Goal: Information Seeking & Learning: Understand process/instructions

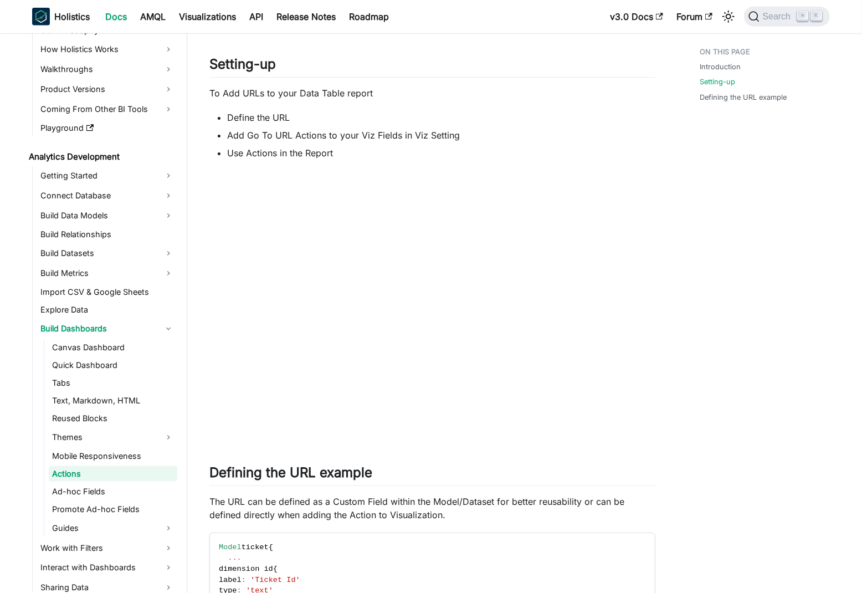
scroll to position [643, 0]
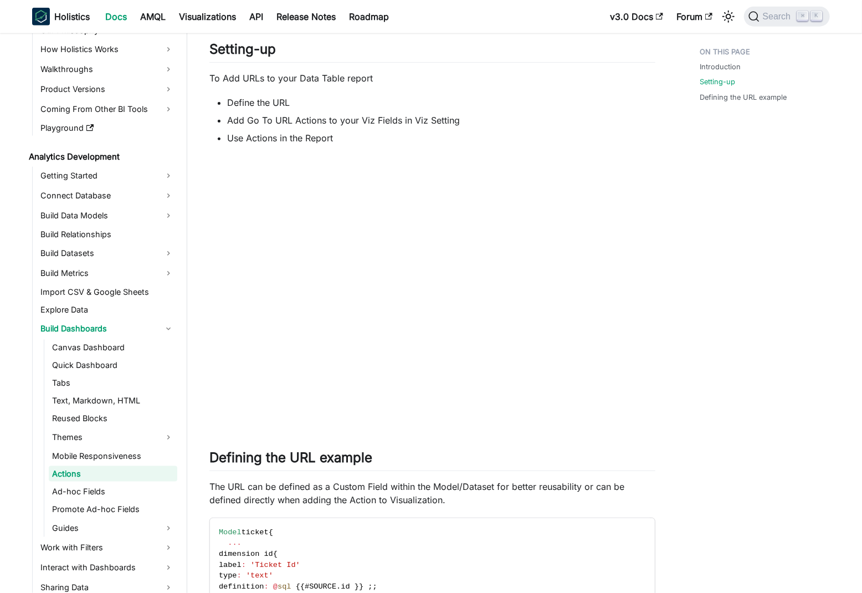
click at [707, 308] on div "Introduction Setting-up Defining the URL example" at bounding box center [758, 241] width 163 height 1683
click at [752, 301] on div "Introduction Setting-up Defining the URL example" at bounding box center [758, 241] width 163 height 1683
click at [712, 330] on div "Introduction Setting-up Defining the URL example" at bounding box center [758, 241] width 163 height 1683
click at [695, 337] on div "Introduction Setting-up Defining the URL example" at bounding box center [758, 241] width 163 height 1683
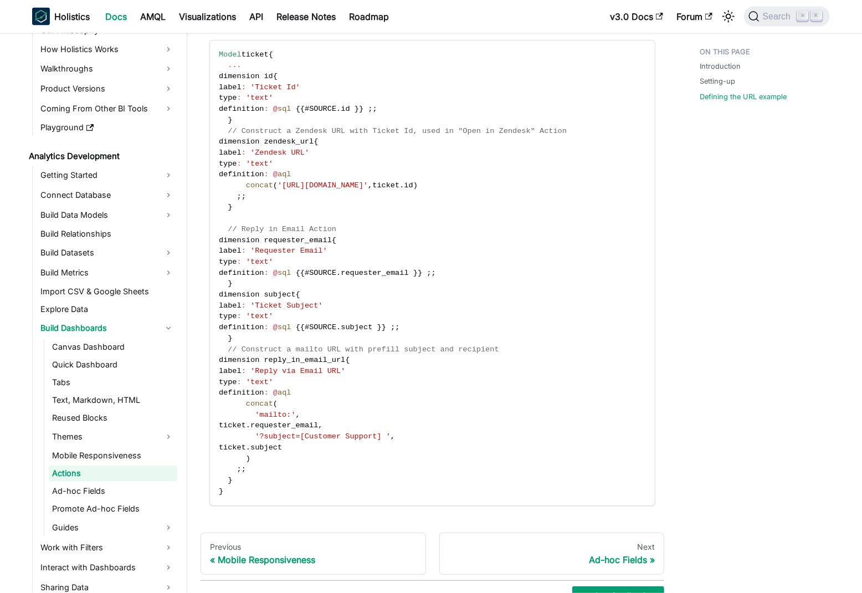
scroll to position [1121, 0]
drag, startPoint x: 243, startPoint y: 122, endPoint x: 224, endPoint y: 76, distance: 49.4
click at [224, 76] on code "Model ticket { ... dimension id { label : 'Ticket Id' type : 'text' definition …" at bounding box center [431, 272] width 443 height 465
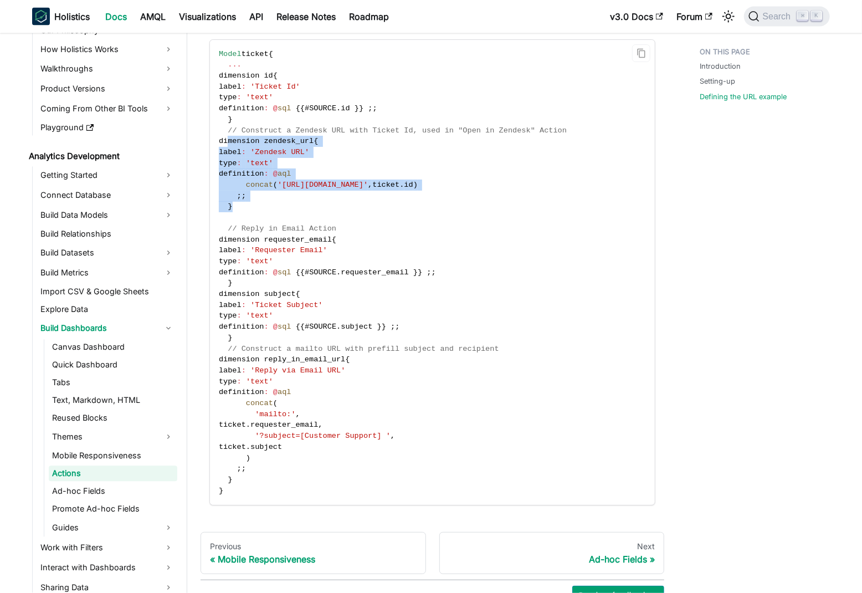
drag, startPoint x: 229, startPoint y: 141, endPoint x: 270, endPoint y: 205, distance: 75.9
click at [270, 205] on code "Model ticket { ... dimension id { label : 'Ticket Id' type : 'text' definition …" at bounding box center [431, 272] width 443 height 465
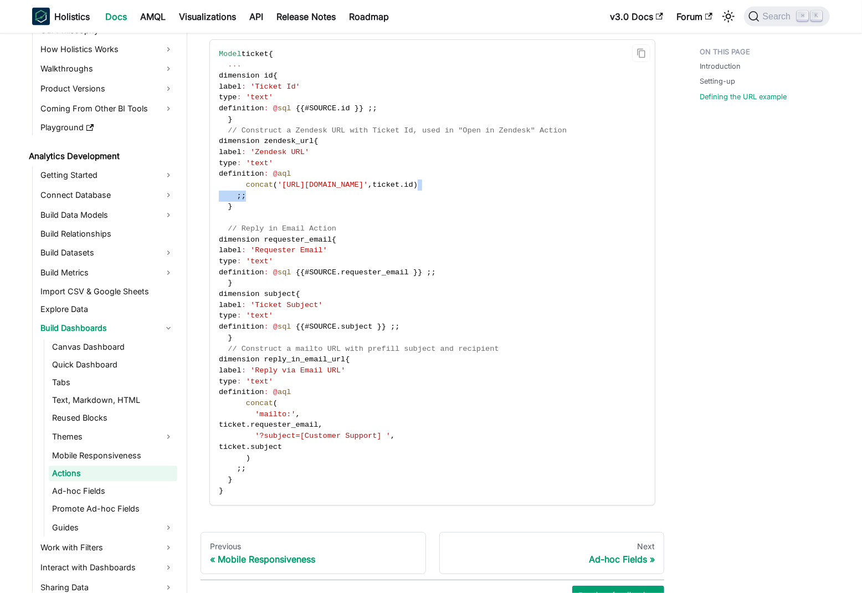
drag, startPoint x: 563, startPoint y: 185, endPoint x: 285, endPoint y: 191, distance: 278.1
click at [285, 191] on code "Model ticket { ... dimension id { label : 'Ticket Id' type : 'text' definition …" at bounding box center [431, 272] width 443 height 465
click at [308, 128] on span "// Construct a Zendesk URL with Ticket Id, used in "Open in Zendesk" Action" at bounding box center [397, 130] width 339 height 8
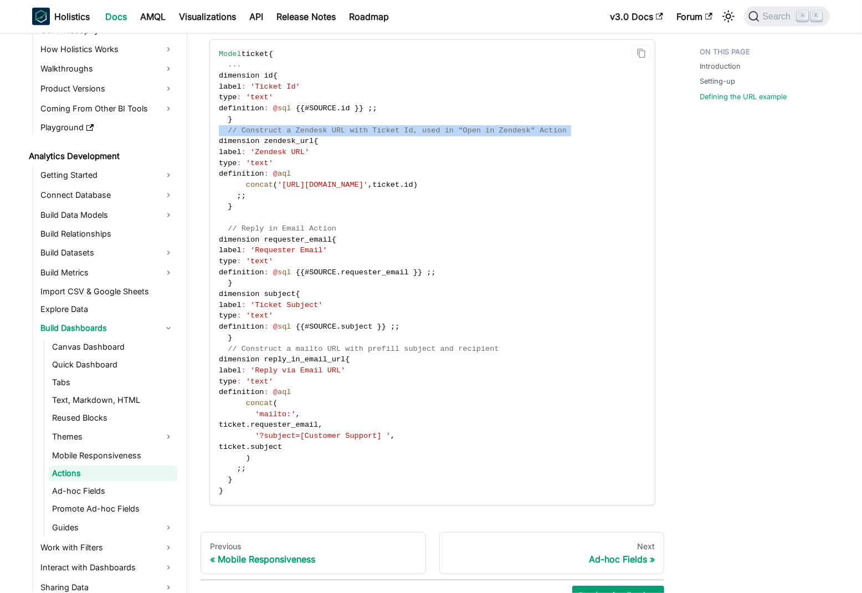
click at [308, 128] on span "// Construct a Zendesk URL with Ticket Id, used in "Open in Zendesk" Action" at bounding box center [397, 130] width 339 height 8
click at [361, 128] on span "// Construct a Zendesk URL with Ticket Id, used in "Open in Zendesk" Action" at bounding box center [397, 130] width 339 height 8
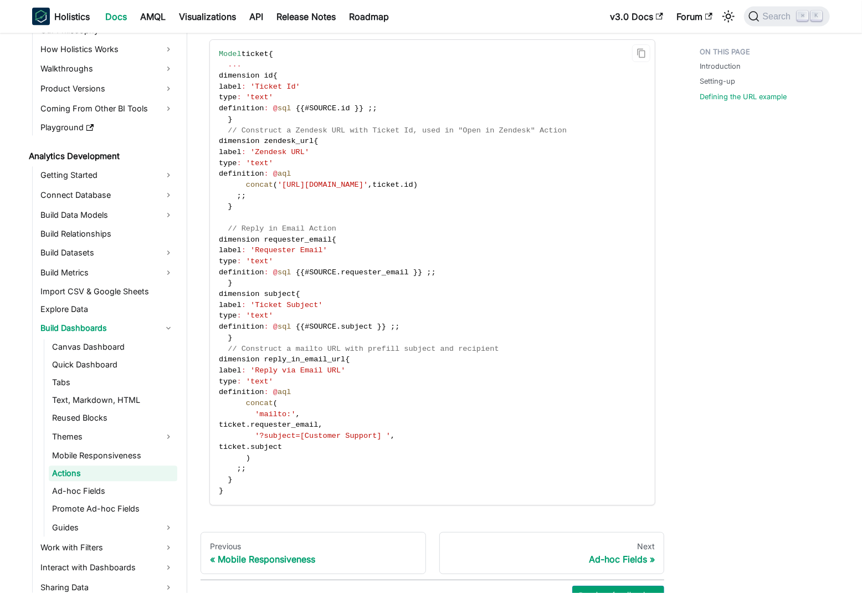
click at [287, 153] on span "'Zendesk URL'" at bounding box center [279, 152] width 59 height 8
drag, startPoint x: 287, startPoint y: 153, endPoint x: 317, endPoint y: 153, distance: 30.5
click at [309, 153] on span "'Zendesk URL'" at bounding box center [279, 152] width 59 height 8
click at [230, 238] on span "dimension requester_email" at bounding box center [275, 239] width 113 height 8
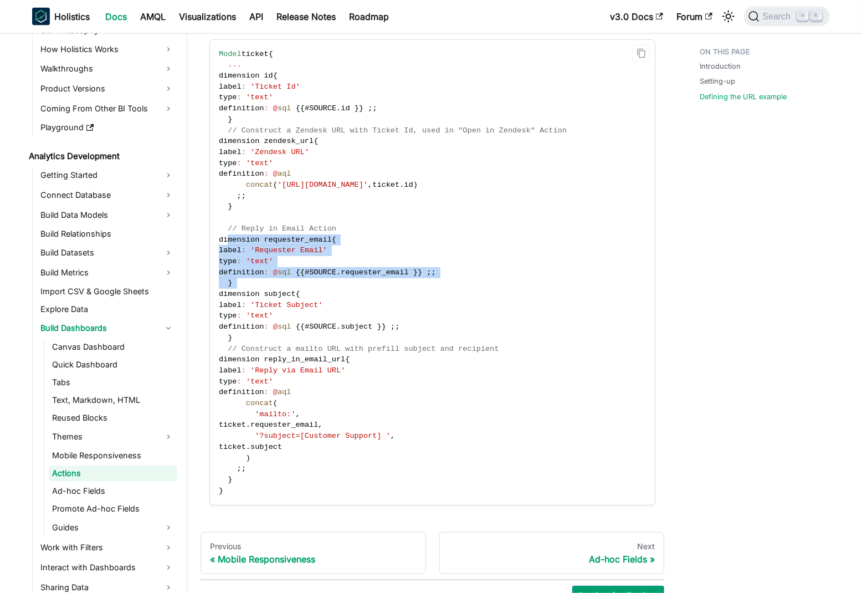
drag, startPoint x: 230, startPoint y: 238, endPoint x: 262, endPoint y: 278, distance: 51.3
click at [263, 279] on code "Model ticket { ... dimension id { label : 'Ticket Id' type : 'text' definition …" at bounding box center [431, 272] width 443 height 465
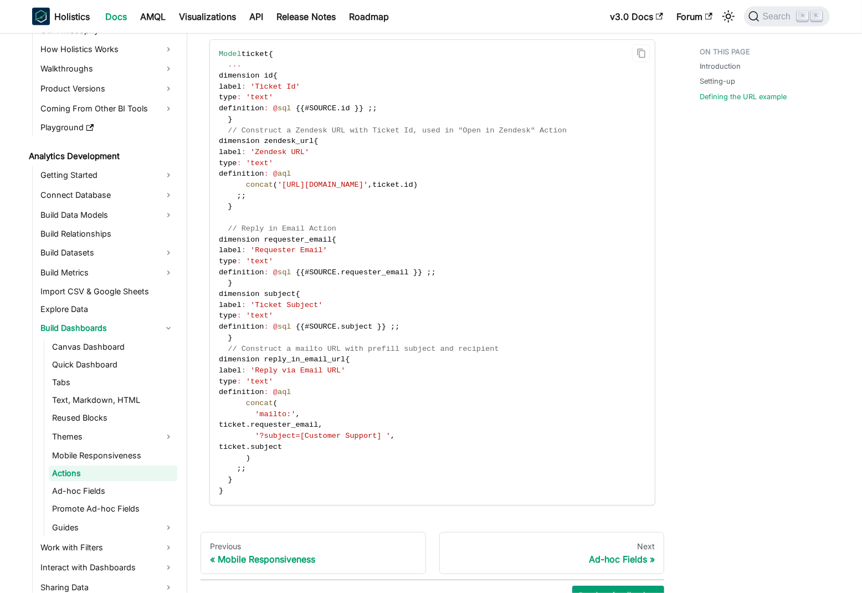
click at [237, 295] on span "dimension subject" at bounding box center [257, 294] width 77 height 8
drag, startPoint x: 237, startPoint y: 295, endPoint x: 259, endPoint y: 333, distance: 44.5
click at [260, 333] on code "Model ticket { ... dimension id { label : 'Ticket Id' type : 'text' definition …" at bounding box center [431, 272] width 443 height 465
click at [232, 360] on span "dimension reply_in_email_url" at bounding box center [282, 359] width 126 height 8
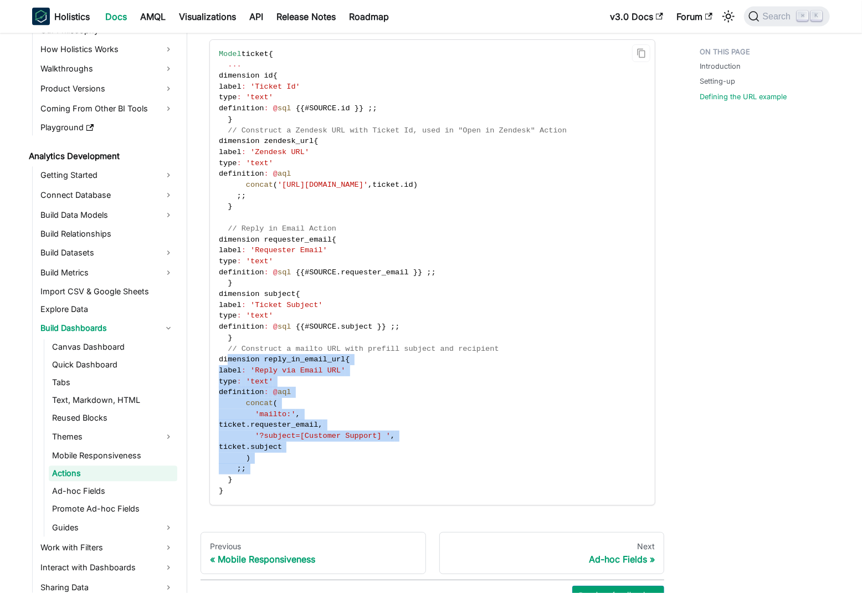
drag, startPoint x: 232, startPoint y: 360, endPoint x: 279, endPoint y: 468, distance: 118.0
click at [279, 468] on code "Model ticket { ... dimension id { label : 'Ticket Id' type : 'text' definition …" at bounding box center [431, 272] width 443 height 465
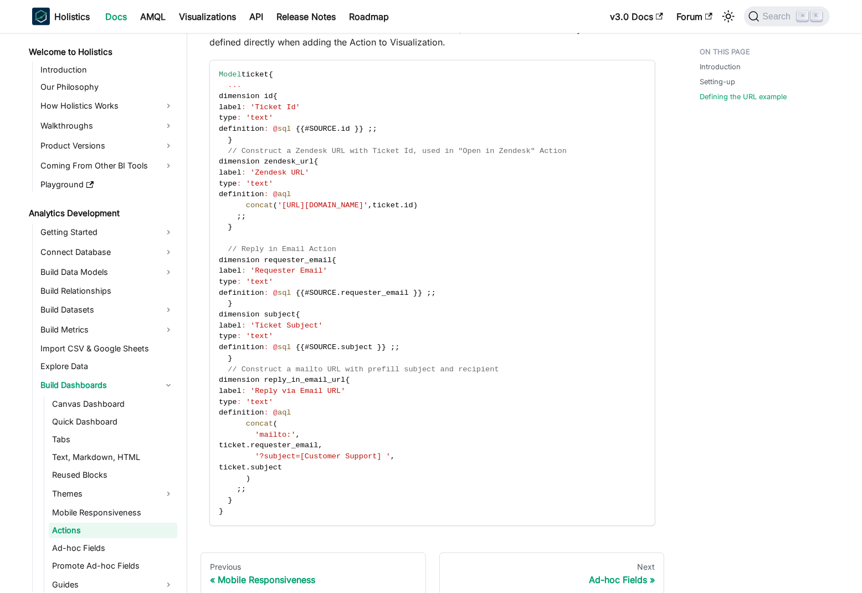
scroll to position [1199, 0]
